Goal: Transaction & Acquisition: Purchase product/service

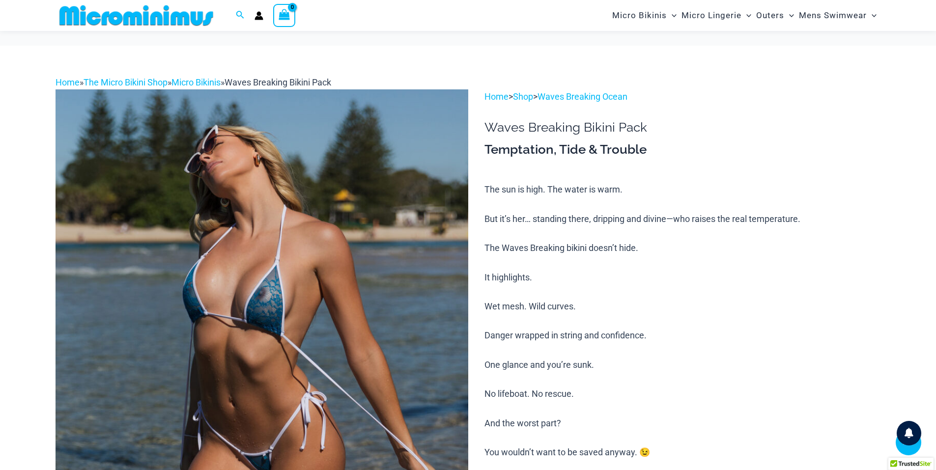
scroll to position [532, 0]
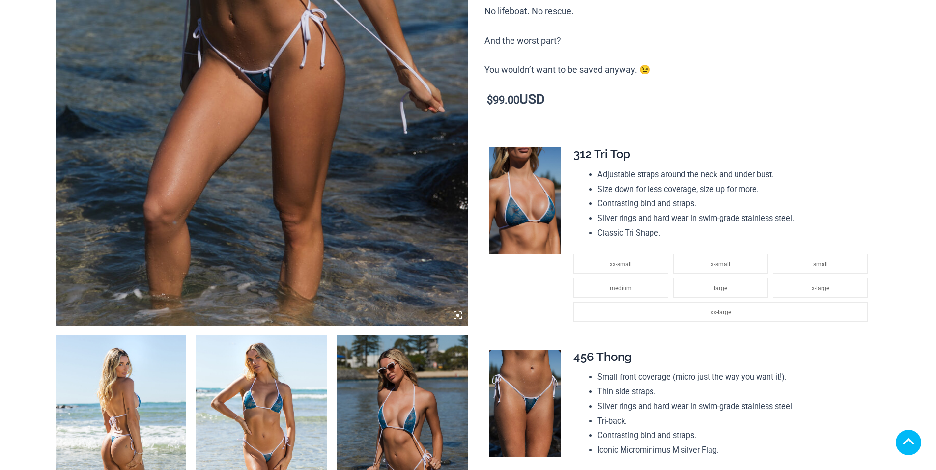
scroll to position [344, 0]
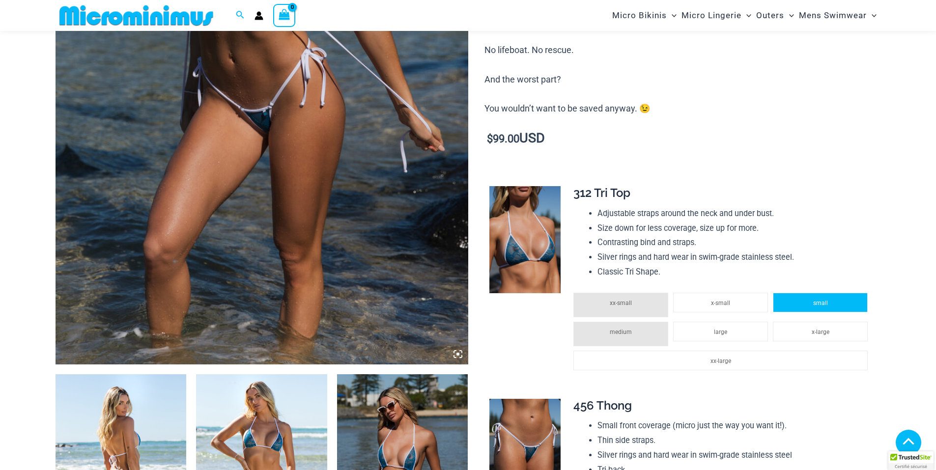
click at [827, 300] on span "small" at bounding box center [820, 303] width 15 height 7
type input "**********"
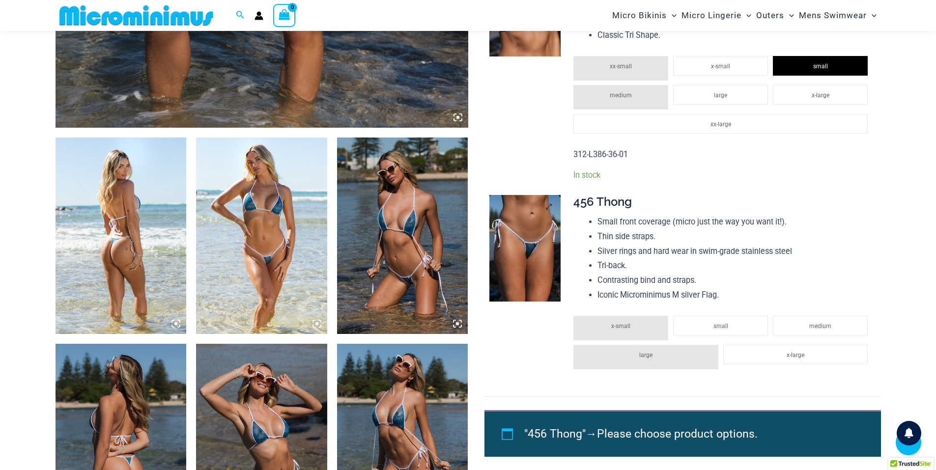
click at [522, 258] on img at bounding box center [524, 248] width 71 height 107
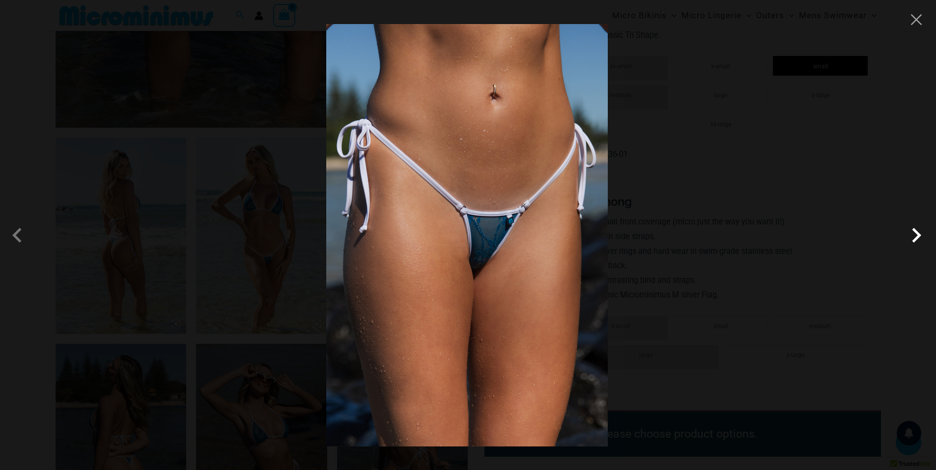
click at [918, 240] on span at bounding box center [916, 235] width 29 height 29
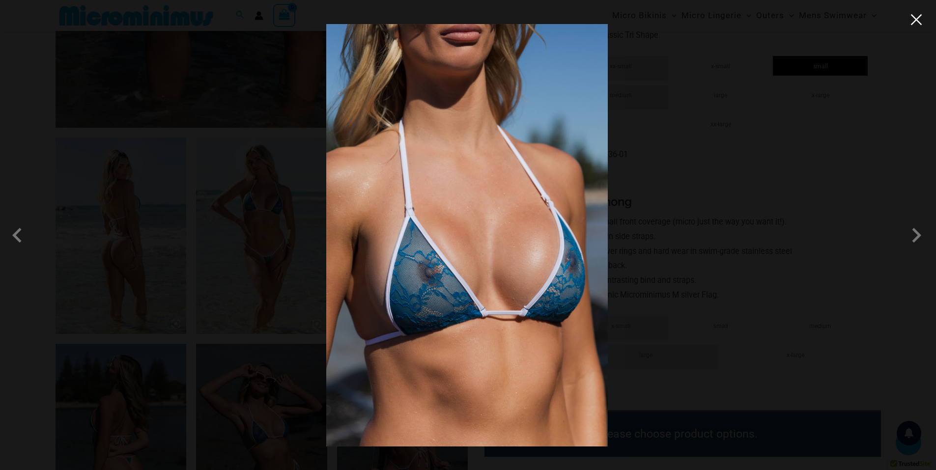
click at [920, 19] on button "Close" at bounding box center [916, 19] width 15 height 15
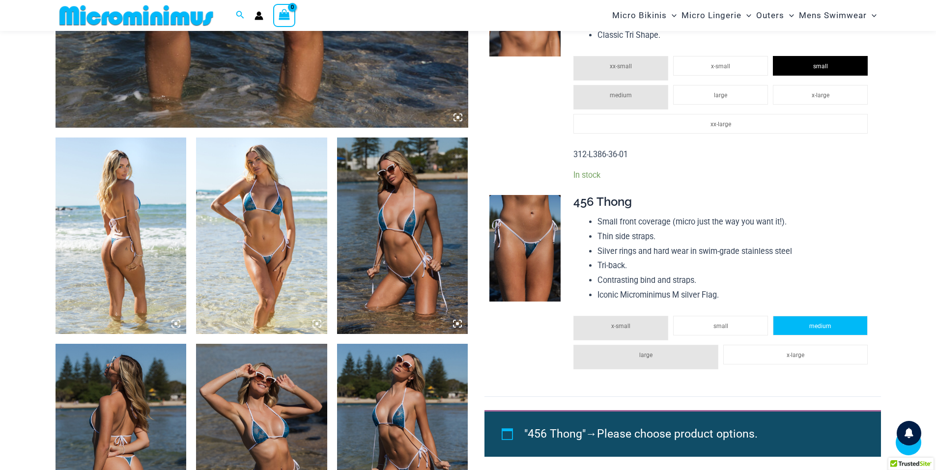
click at [807, 320] on li "medium" at bounding box center [820, 326] width 95 height 20
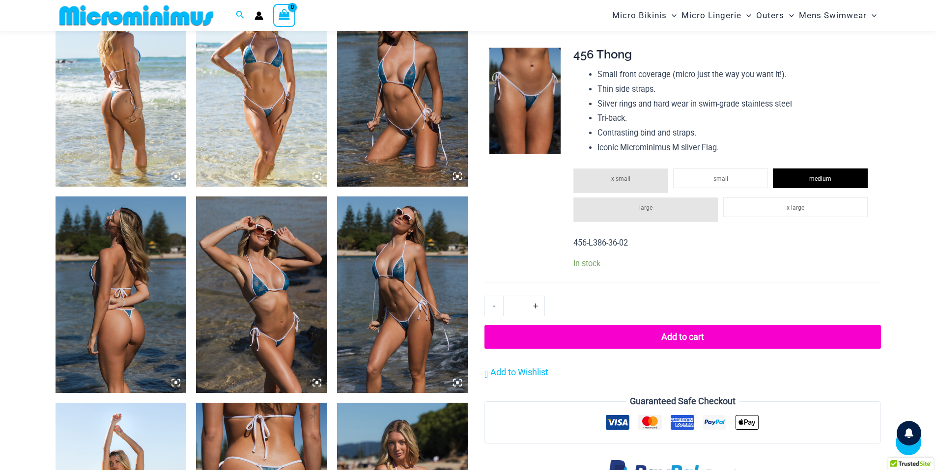
scroll to position [827, 0]
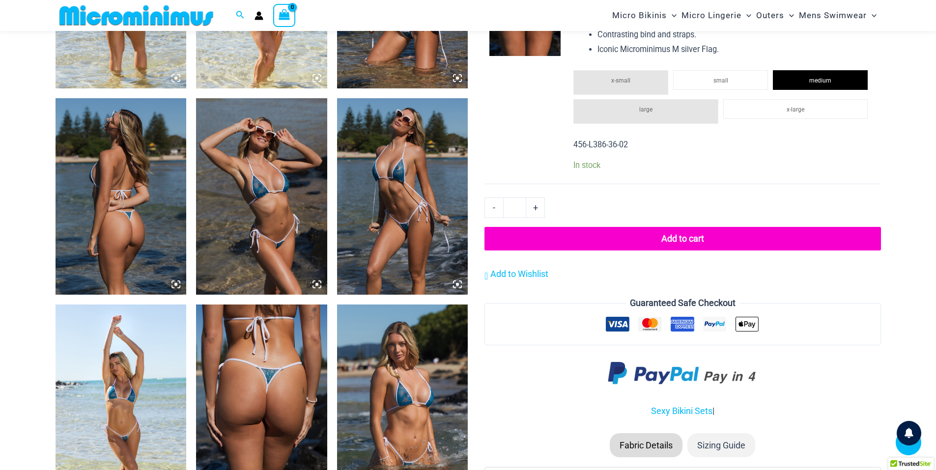
click at [271, 367] on img at bounding box center [261, 403] width 131 height 197
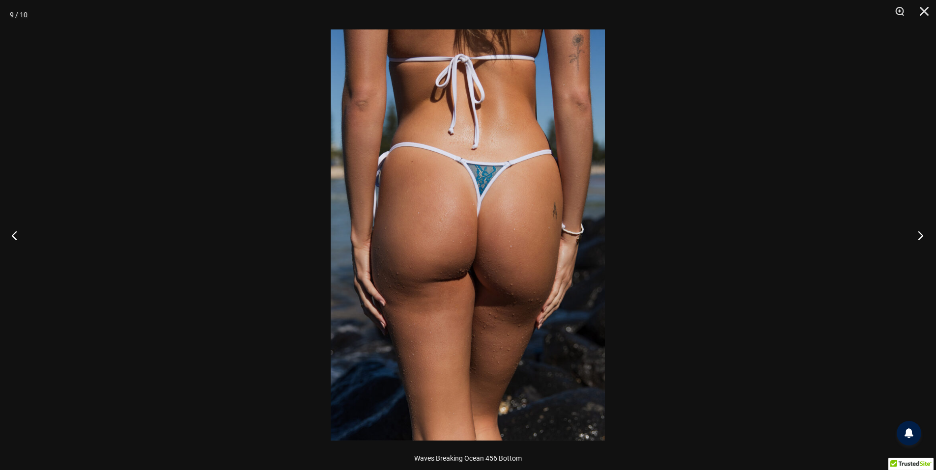
click at [922, 232] on button "Next" at bounding box center [917, 235] width 37 height 49
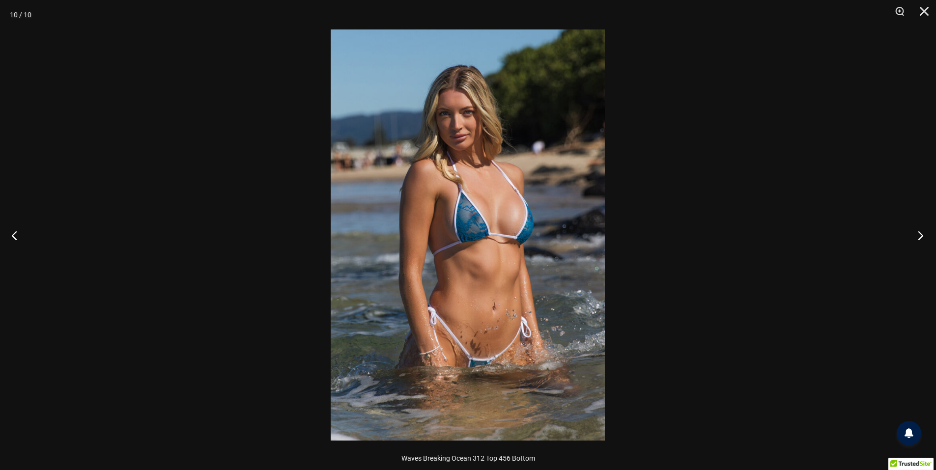
click at [922, 232] on button "Next" at bounding box center [917, 235] width 37 height 49
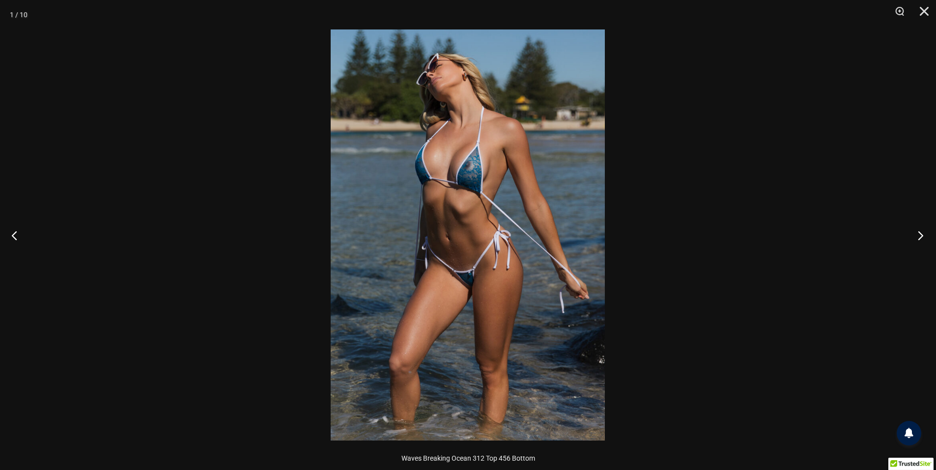
click at [922, 232] on button "Next" at bounding box center [917, 235] width 37 height 49
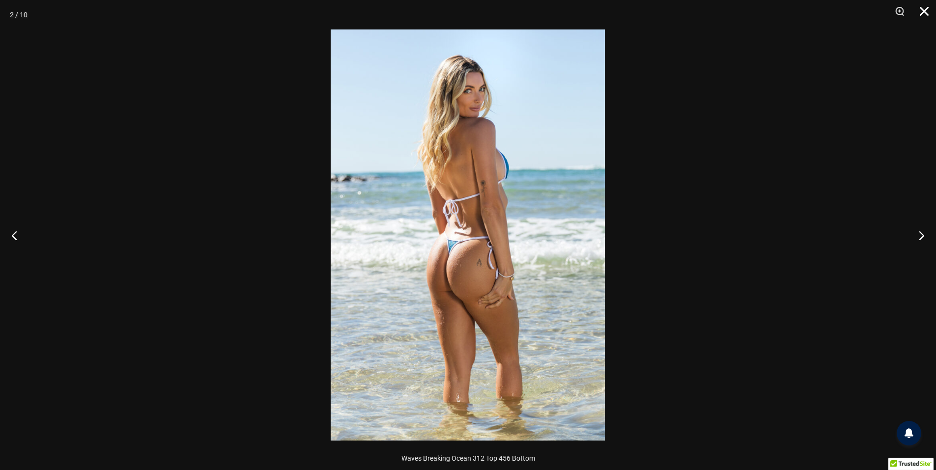
click at [926, 8] on button "Close" at bounding box center [921, 14] width 25 height 29
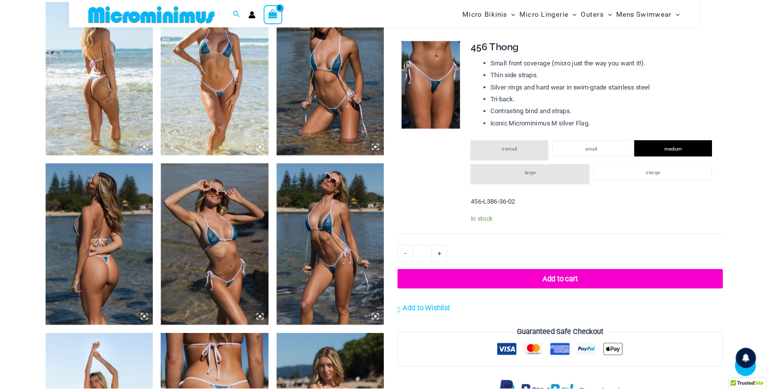
scroll to position [728, 0]
